Goal: Information Seeking & Learning: Learn about a topic

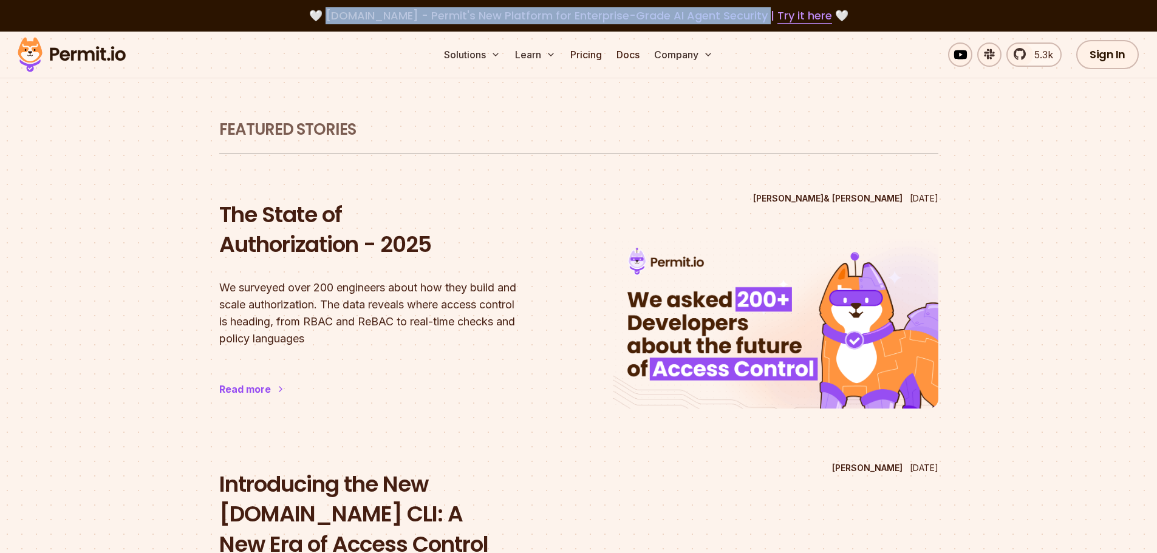
drag, startPoint x: 337, startPoint y: 19, endPoint x: 757, endPoint y: 7, distance: 420.6
click at [757, 7] on div "🤍 [DOMAIN_NAME] - Permit's New Platform for Enterprise-Grade AI Agent Security …" at bounding box center [578, 16] width 1157 height 32
copy span "[DOMAIN_NAME] - Permit's New Platform for Enterprise-Grade AI Agent Security"
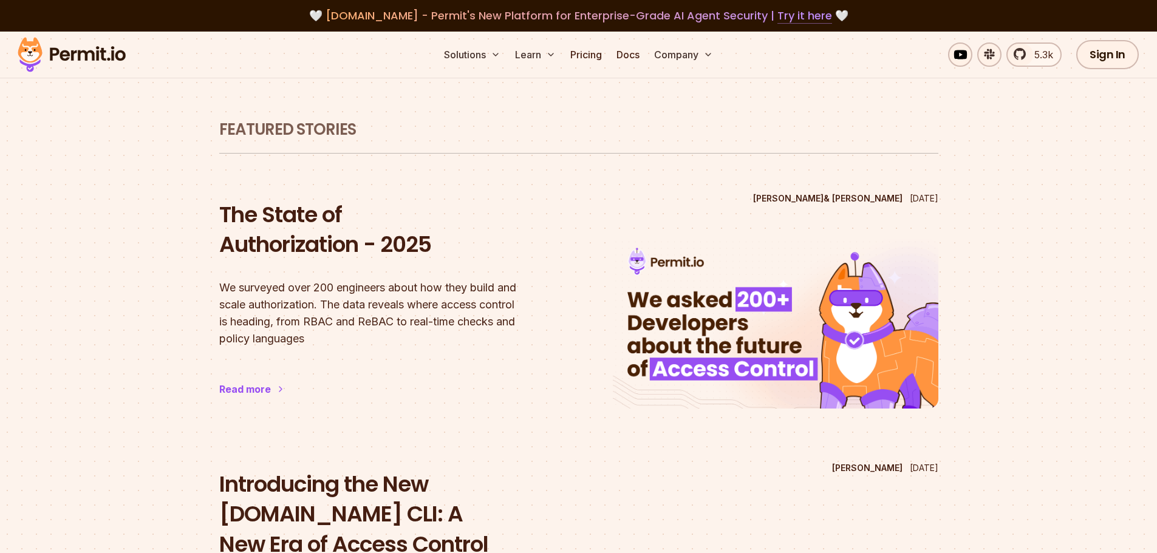
scroll to position [765, 0]
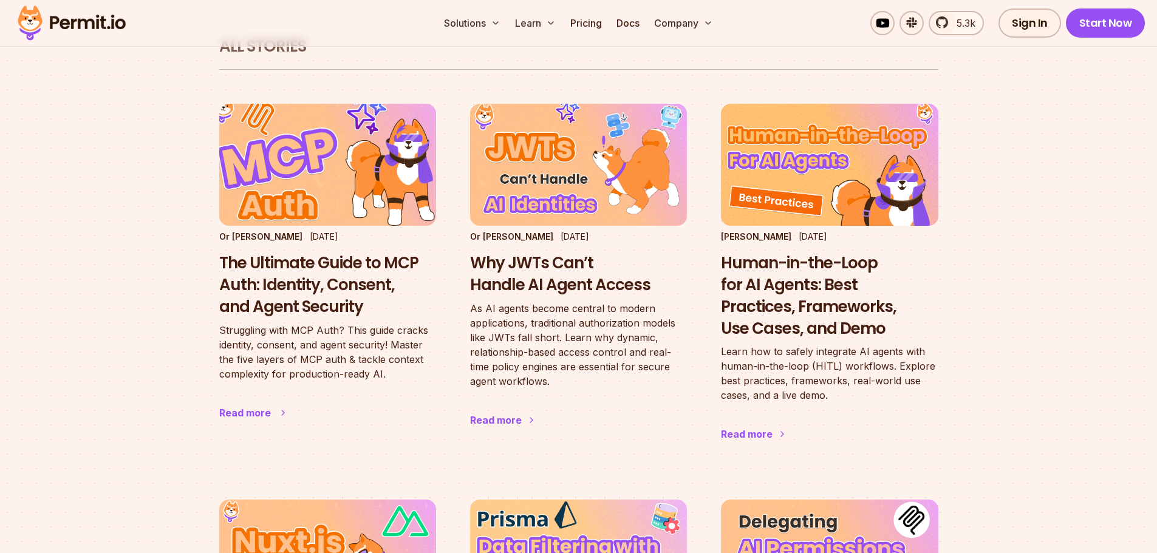
click at [355, 253] on h3 "The Ultimate Guide to MCP Auth: Identity, Consent, and Agent Security" at bounding box center [327, 285] width 217 height 65
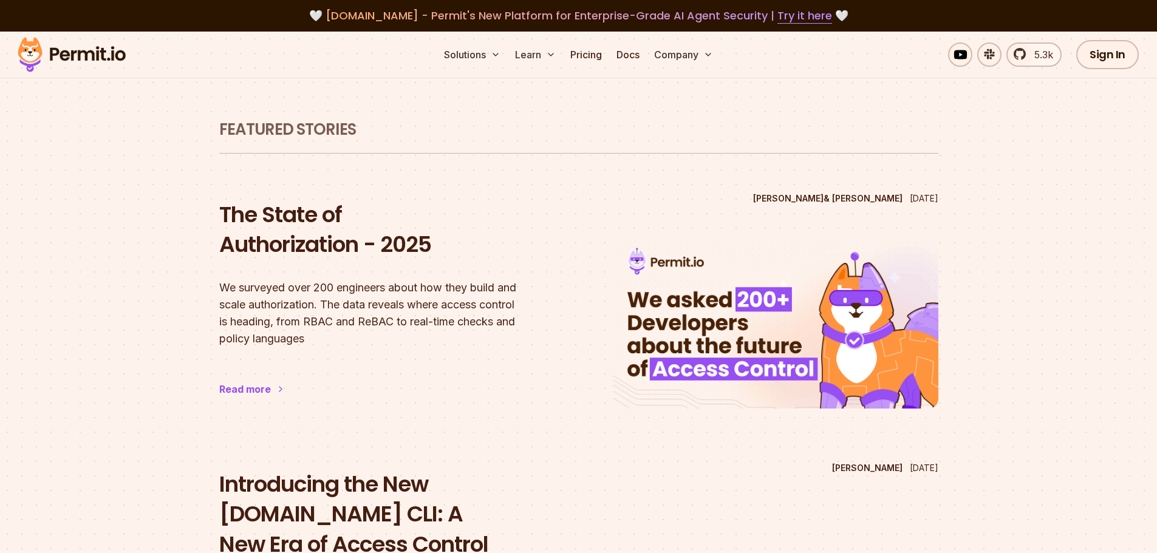
scroll to position [765, 0]
